Goal: Use online tool/utility: Utilize a website feature to perform a specific function

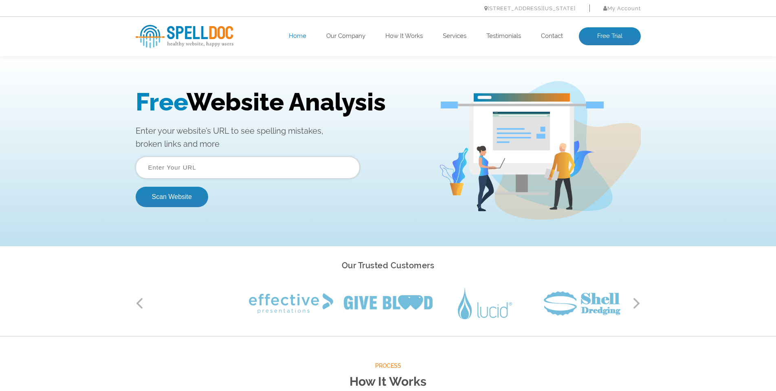
click at [257, 170] on input "text" at bounding box center [248, 167] width 224 height 22
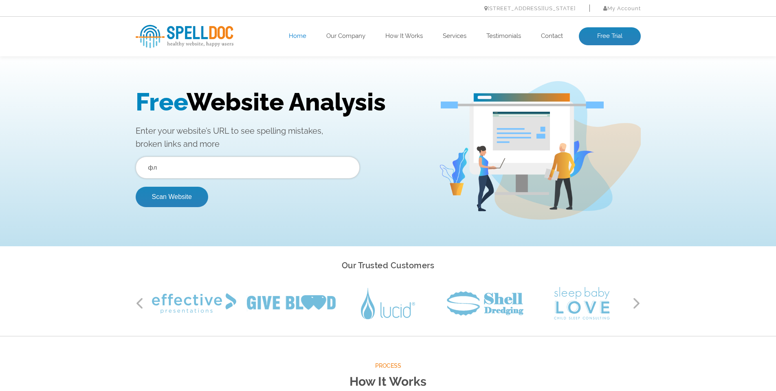
type input "ф"
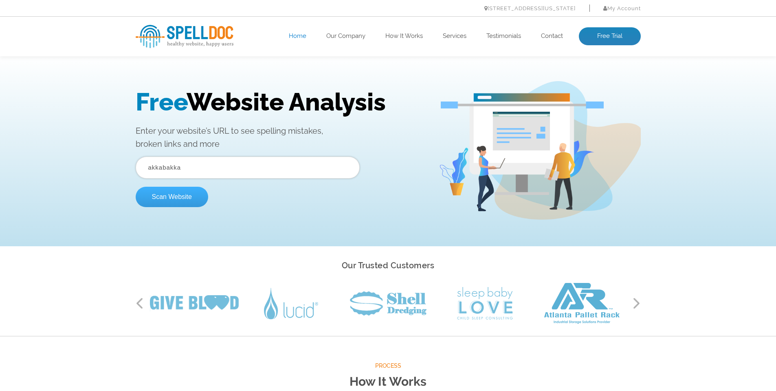
click at [178, 199] on button "Scan Website" at bounding box center [172, 197] width 73 height 20
click at [211, 172] on input "text" at bounding box center [248, 167] width 224 height 22
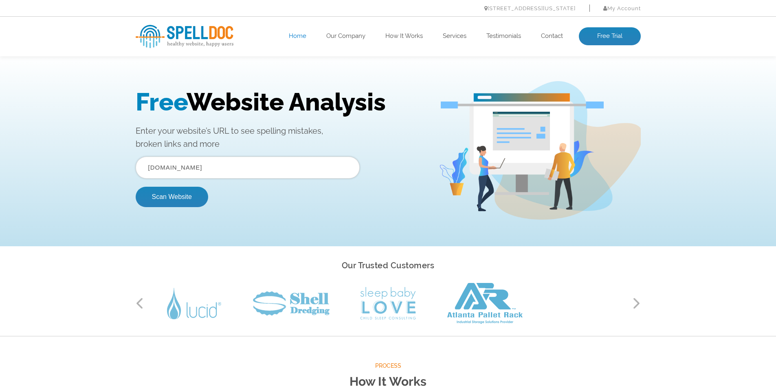
type input "[DOMAIN_NAME]"
click at [136, 187] on button "Scan Website" at bounding box center [172, 197] width 73 height 20
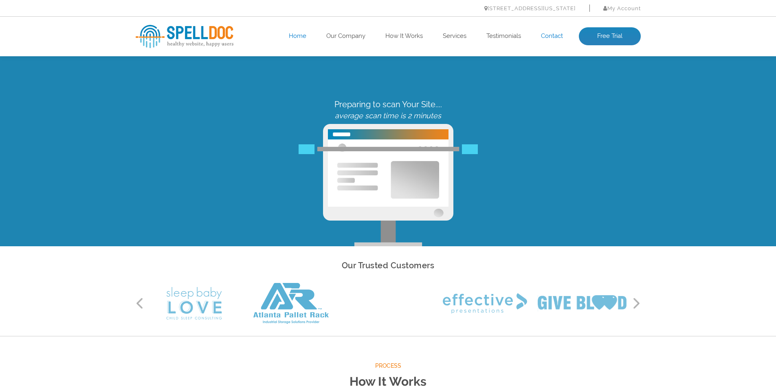
scroll to position [1, 0]
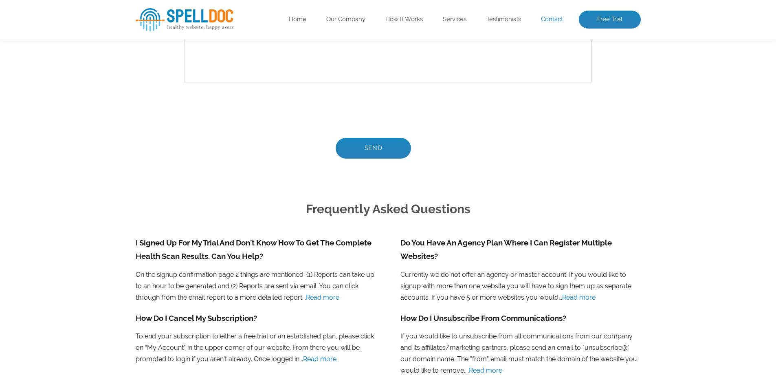
scroll to position [407, 0]
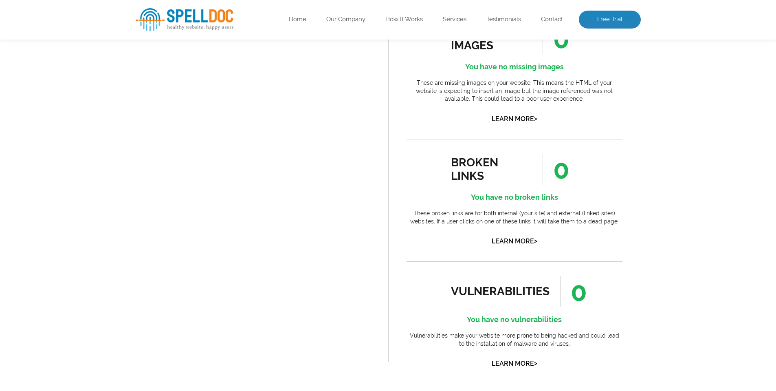
scroll to position [652, 0]
